Goal: Task Accomplishment & Management: Use online tool/utility

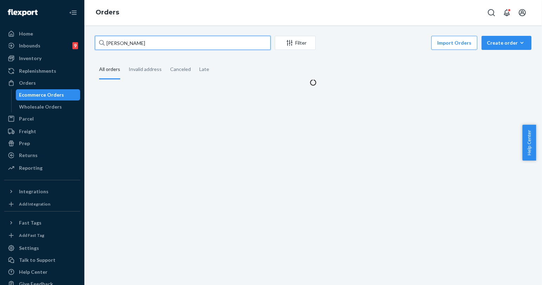
click at [132, 44] on input "[PERSON_NAME]" at bounding box center [183, 43] width 176 height 14
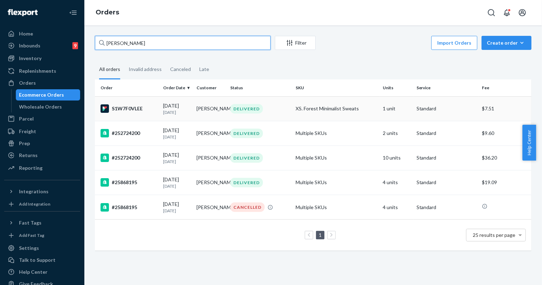
type input "[PERSON_NAME]"
click at [172, 111] on p "[DATE]" at bounding box center [177, 112] width 28 height 6
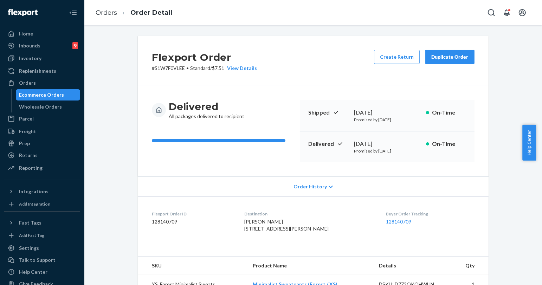
click at [228, 167] on div "Delivered All packages delivered to recipient Shipped [DATE] Promised by [DATE]…" at bounding box center [313, 131] width 351 height 90
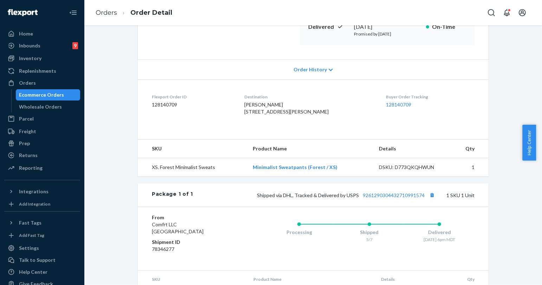
scroll to position [39, 0]
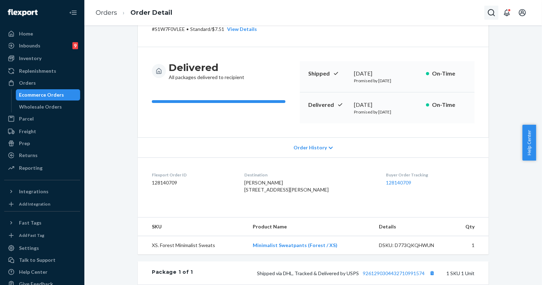
click at [486, 14] on button "Open Search Box" at bounding box center [491, 13] width 14 height 14
click at [450, 11] on input "Search Input" at bounding box center [439, 12] width 86 height 7
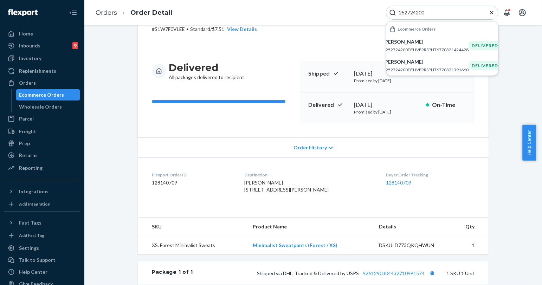
type input "252724200"
click at [429, 67] on p "#252724200DELIVERRSPLIT6770321391660" at bounding box center [425, 70] width 85 height 6
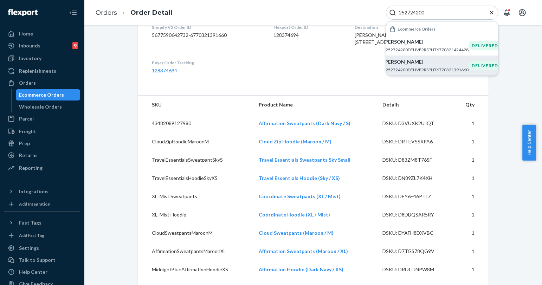
scroll to position [195, 0]
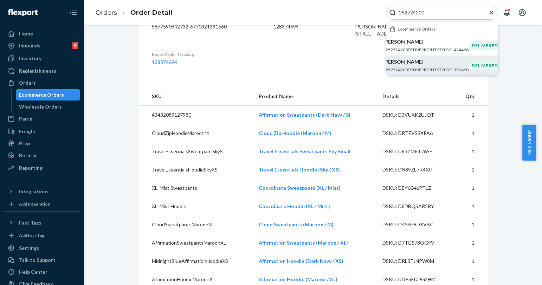
click at [490, 12] on icon "Close Search" at bounding box center [491, 12] width 7 height 7
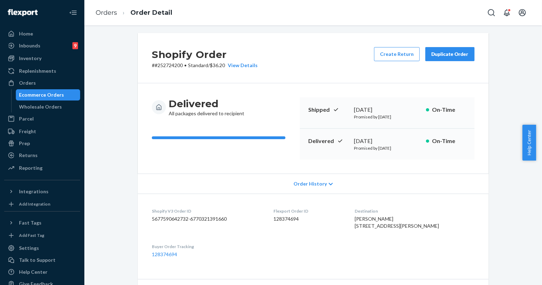
scroll to position [0, 0]
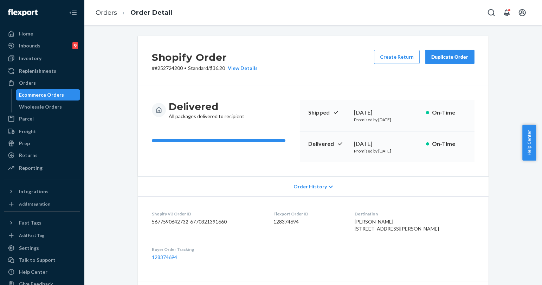
click at [439, 53] on div "Duplicate Order" at bounding box center [449, 56] width 37 height 7
drag, startPoint x: 259, startPoint y: 28, endPoint x: 273, endPoint y: 33, distance: 14.9
click at [259, 28] on div "Shopify Order # #252724200 • Standard / $36.20 View Details Create Return Dupli…" at bounding box center [313, 155] width 458 height 260
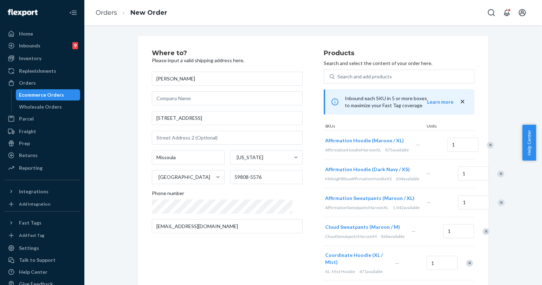
click at [487, 149] on div "Remove Item" at bounding box center [490, 145] width 7 height 7
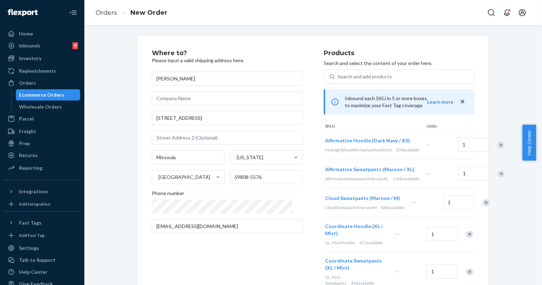
click at [497, 149] on div "Remove Item" at bounding box center [500, 145] width 7 height 7
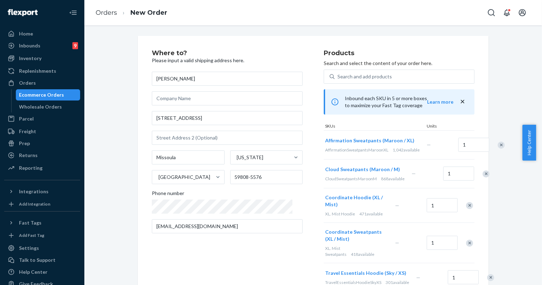
click at [498, 149] on div "Remove Item" at bounding box center [501, 145] width 7 height 7
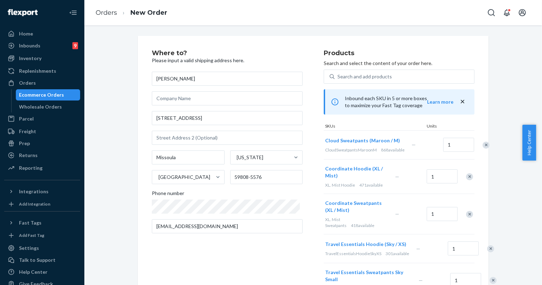
click at [483, 149] on div "Remove Item" at bounding box center [486, 145] width 7 height 7
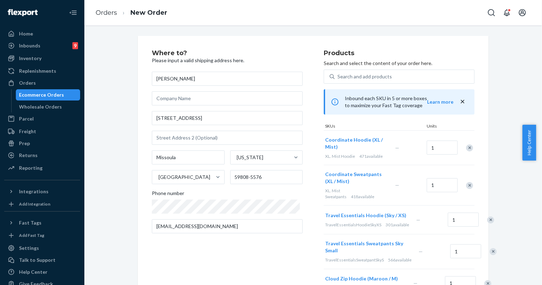
click at [466, 186] on div "Remove Item" at bounding box center [469, 185] width 7 height 7
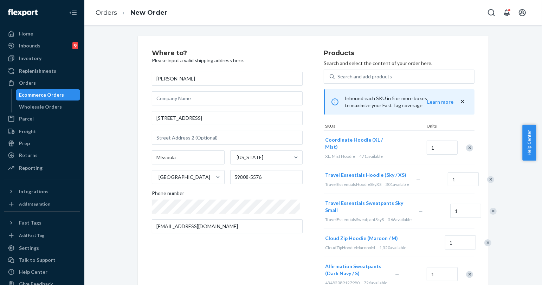
click at [487, 182] on div "Remove Item" at bounding box center [490, 179] width 7 height 7
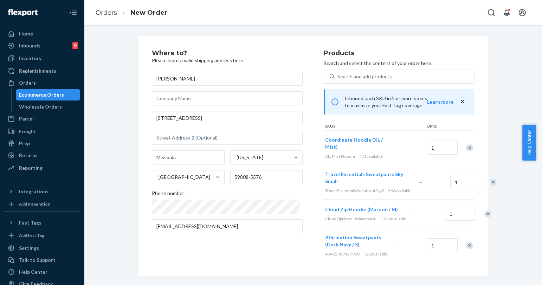
click at [490, 182] on div "Remove Item" at bounding box center [493, 182] width 7 height 7
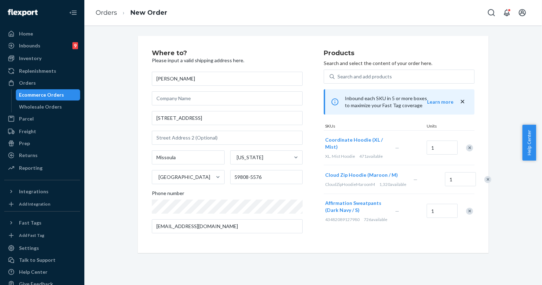
click at [484, 182] on div "Remove Item" at bounding box center [487, 179] width 7 height 7
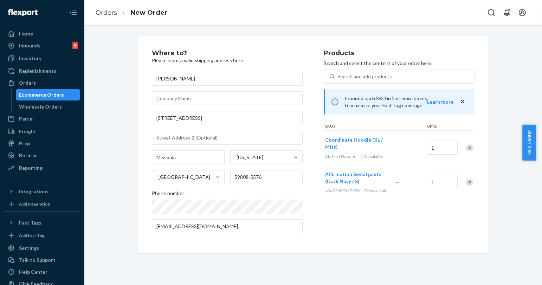
click at [466, 182] on div "Remove Item" at bounding box center [469, 182] width 7 height 7
click at [313, 202] on div "Where to? Please input a valid shipping address here. [PERSON_NAME] [STREET_ADD…" at bounding box center [238, 144] width 172 height 189
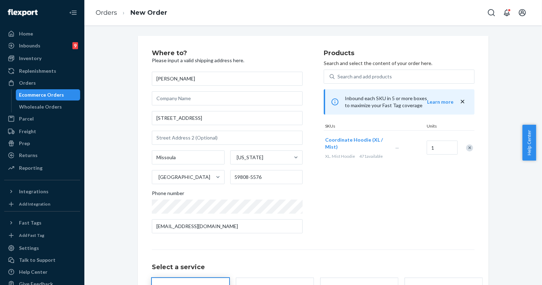
click at [319, 208] on div "Where to? Please input a valid shipping address here. [PERSON_NAME] [STREET_ADD…" at bounding box center [238, 144] width 172 height 189
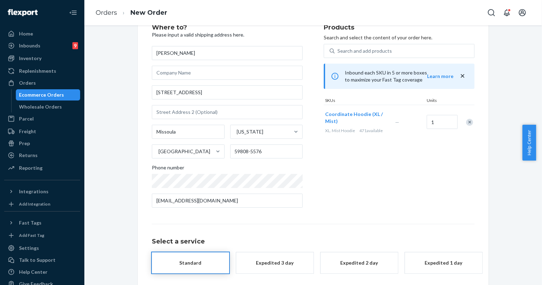
scroll to position [56, 0]
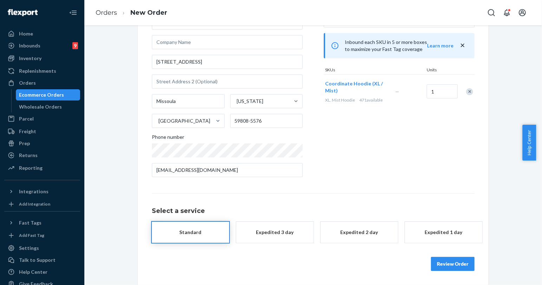
click at [447, 265] on button "Review Order" at bounding box center [453, 264] width 44 height 14
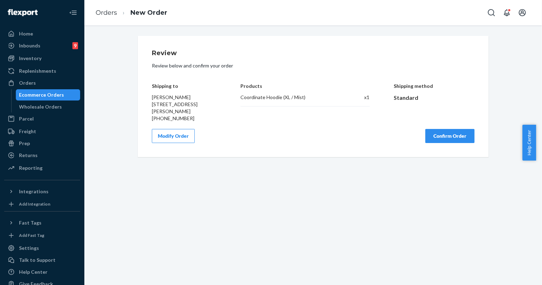
scroll to position [0, 0]
click at [434, 141] on button "Confirm Order" at bounding box center [449, 136] width 49 height 14
